Goal: Navigation & Orientation: Find specific page/section

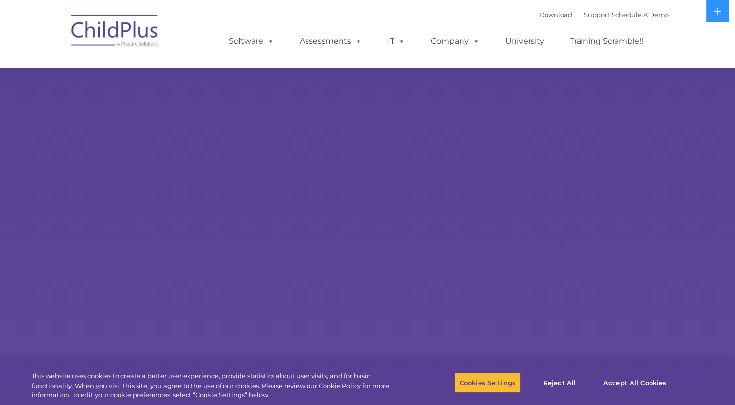
select select "MEDIUM"
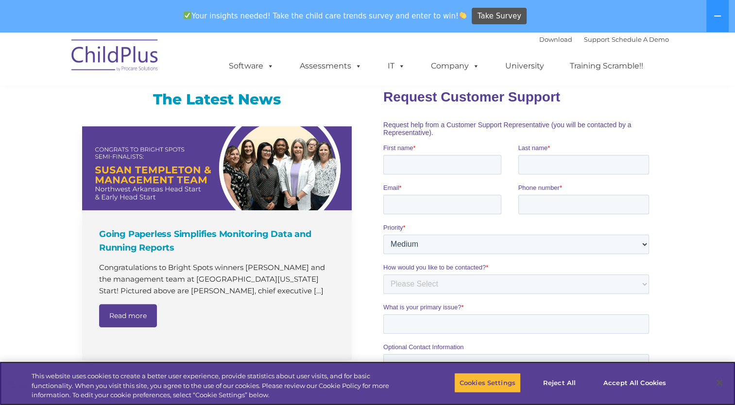
scroll to position [622, 0]
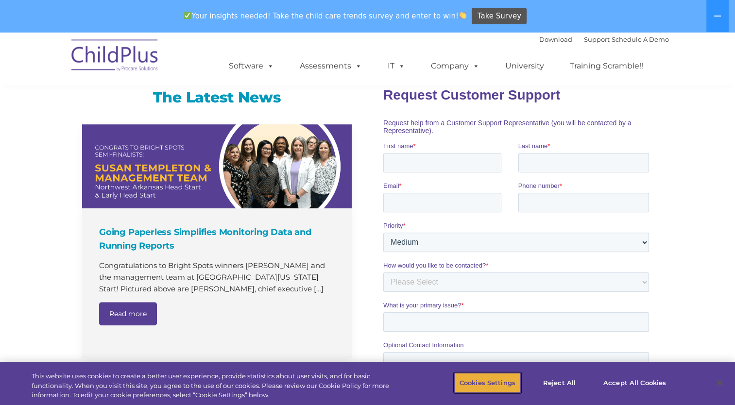
click at [492, 378] on button "Cookies Settings" at bounding box center [487, 382] width 67 height 20
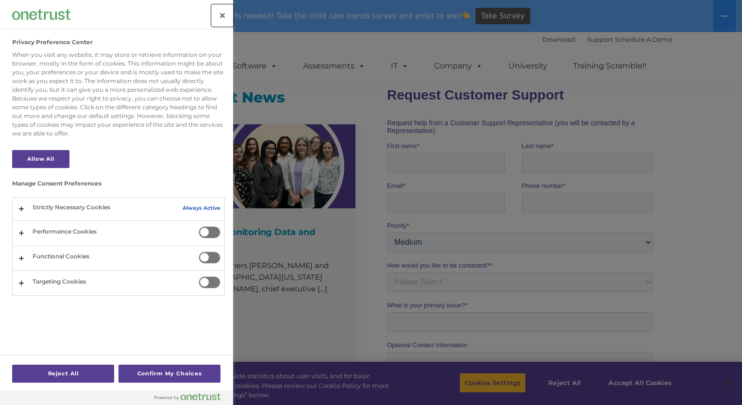
click at [225, 17] on button "Close" at bounding box center [222, 15] width 21 height 21
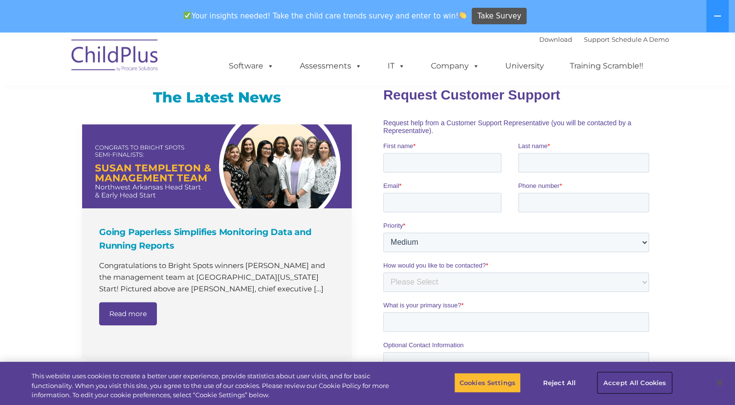
click at [638, 384] on button "Accept All Cookies" at bounding box center [634, 382] width 73 height 20
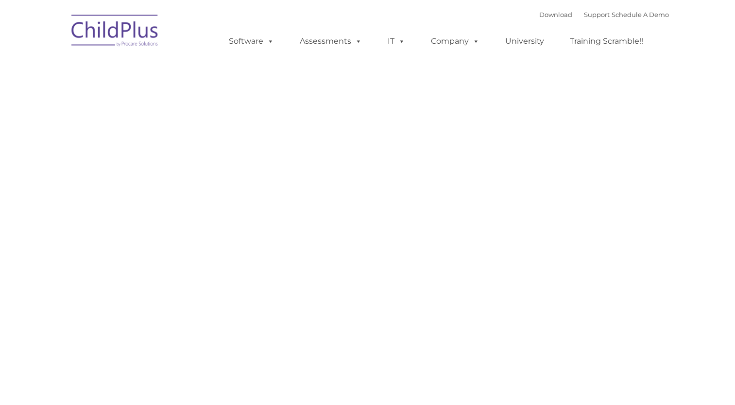
type input ""
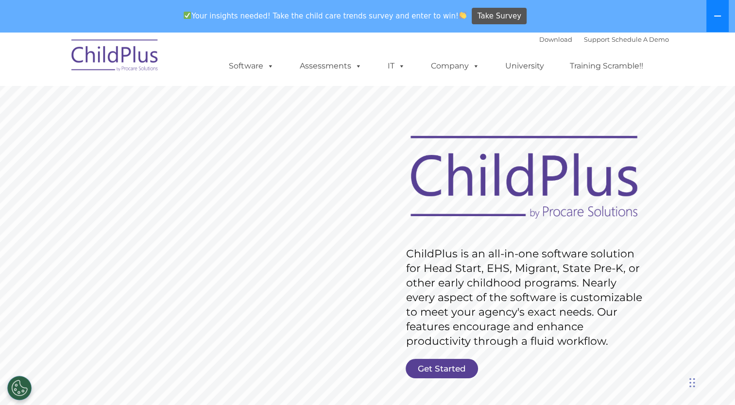
click at [720, 14] on icon at bounding box center [717, 16] width 8 height 8
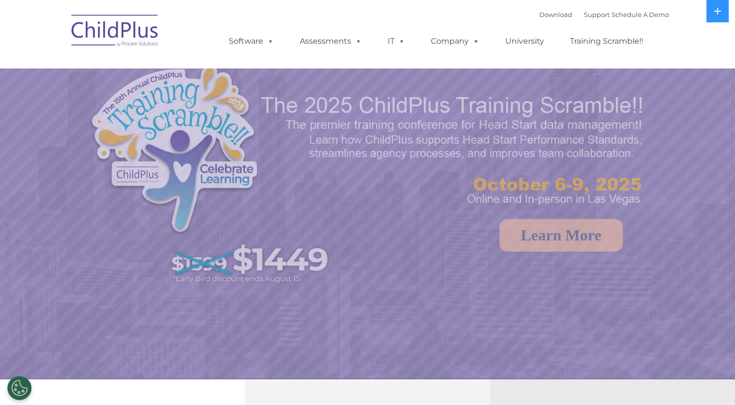
select select "MEDIUM"
